Goal: Navigation & Orientation: Find specific page/section

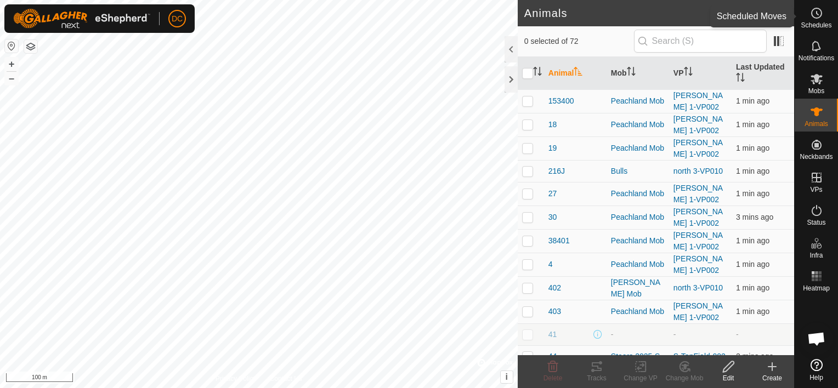
click at [819, 15] on icon at bounding box center [816, 13] width 13 height 13
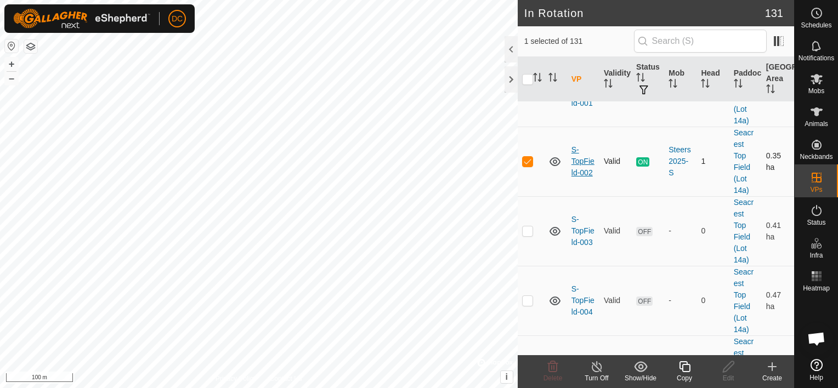
scroll to position [5759, 0]
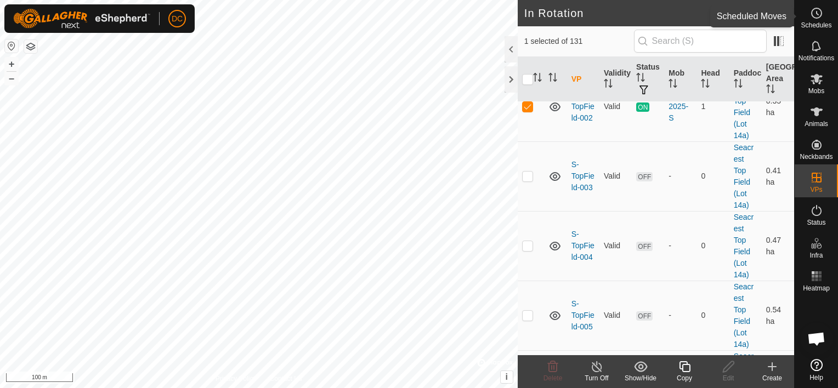
click at [817, 17] on icon at bounding box center [816, 13] width 13 height 13
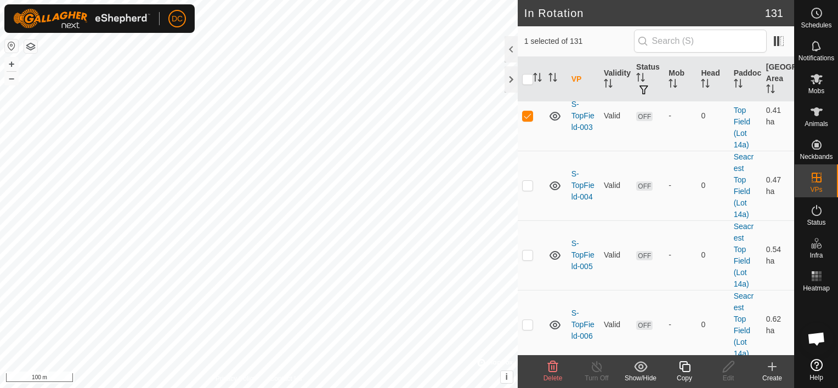
scroll to position [5789, 0]
